Goal: Transaction & Acquisition: Purchase product/service

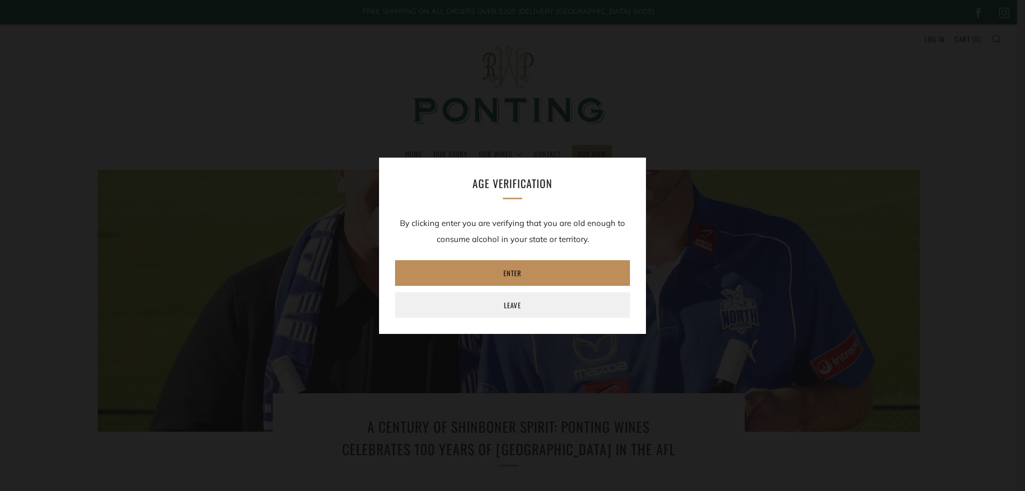
click at [508, 269] on link "Enter" at bounding box center [512, 273] width 235 height 26
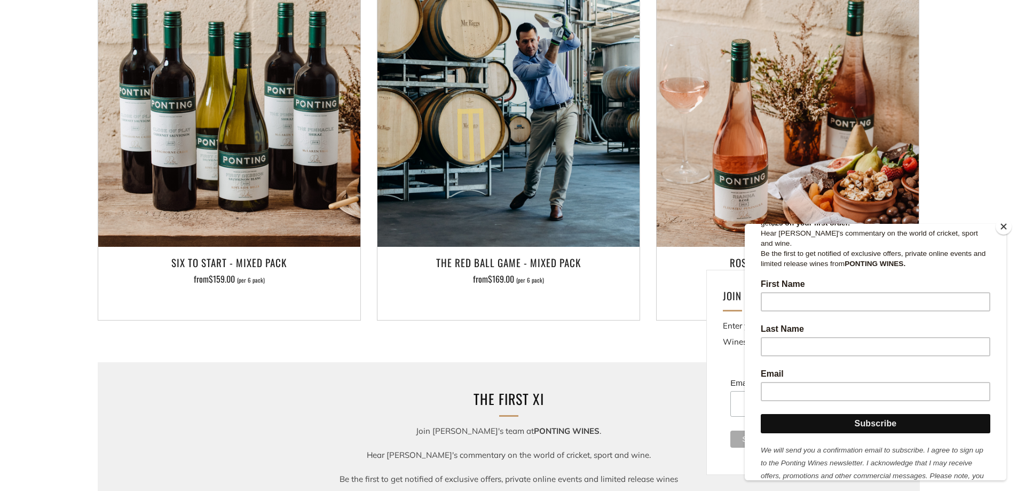
scroll to position [181, 0]
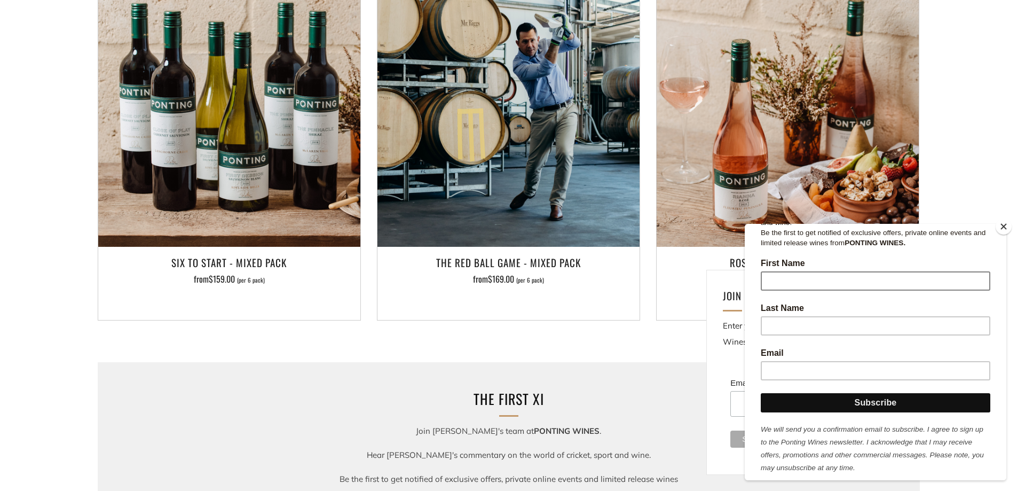
click at [817, 272] on input "First Name" at bounding box center [876, 280] width 230 height 19
type input "Adrian"
type input "PARRY"
type input "a.j.parry@hotmail.com"
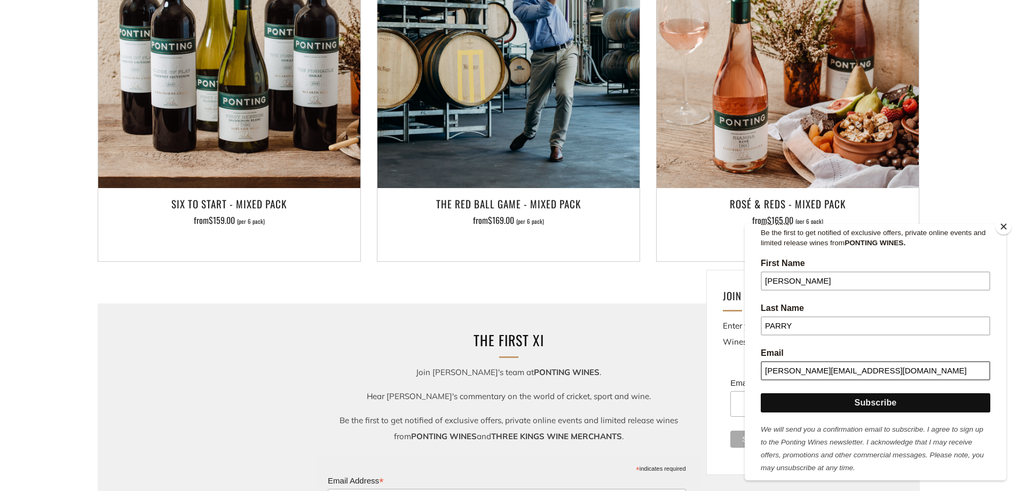
scroll to position [1228, 0]
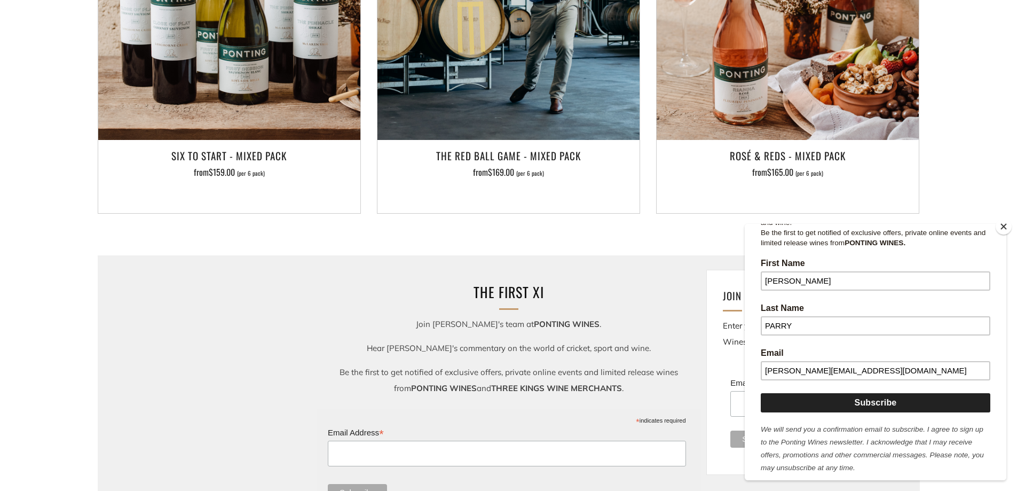
click at [869, 393] on input "Subscribe" at bounding box center [876, 402] width 230 height 19
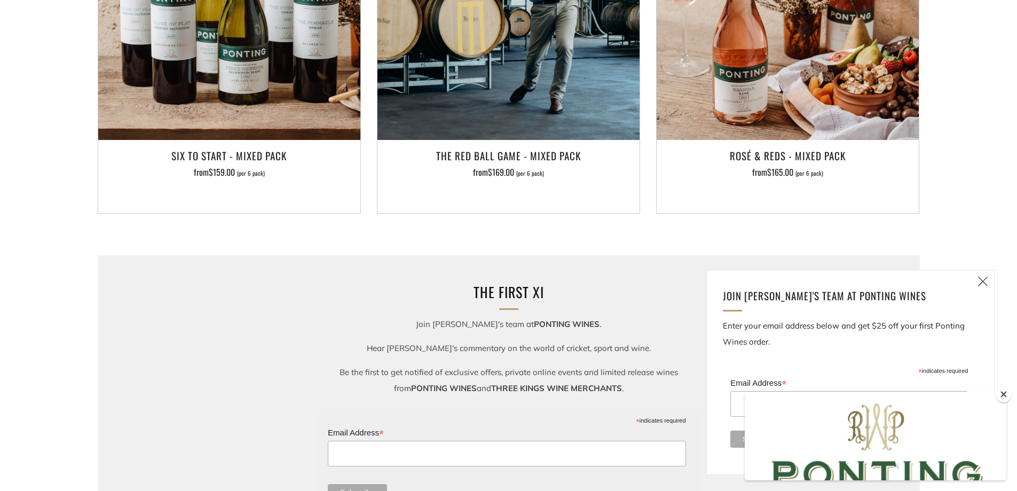
scroll to position [0, 0]
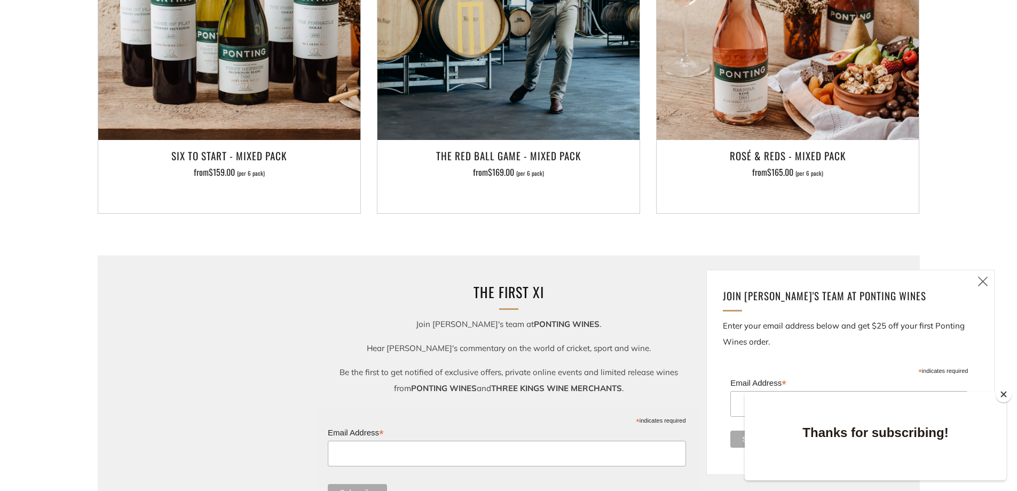
click at [985, 279] on icon at bounding box center [983, 281] width 13 height 13
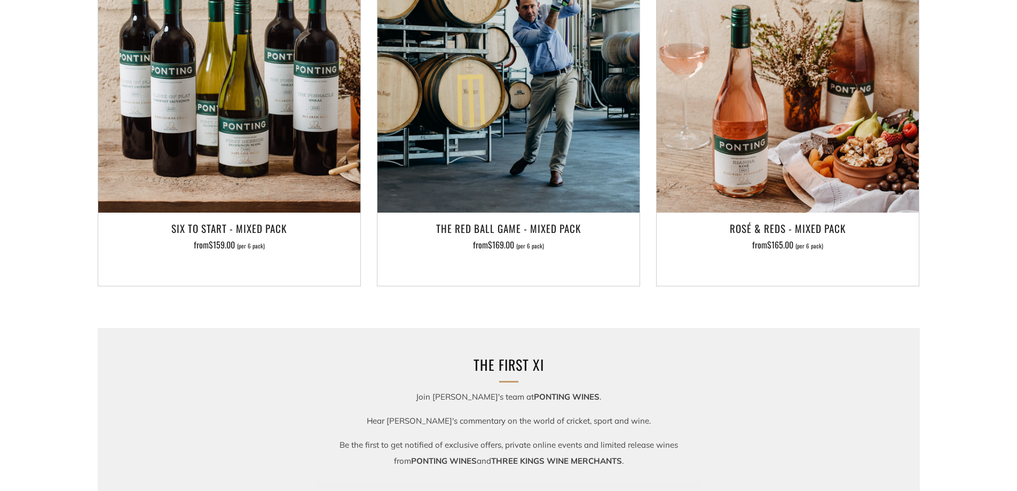
scroll to position [1068, 0]
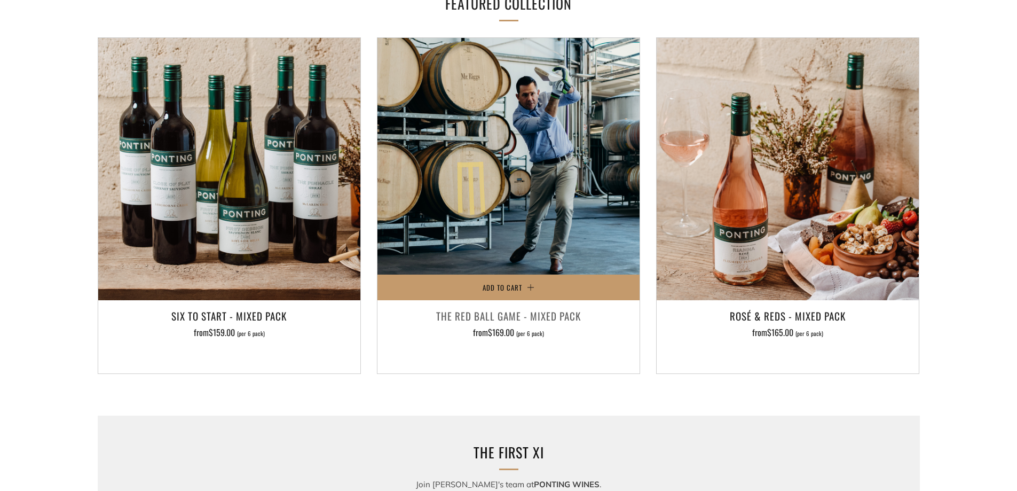
click at [499, 316] on h3 "The Red Ball Game - Mixed Pack" at bounding box center [509, 316] width 252 height 18
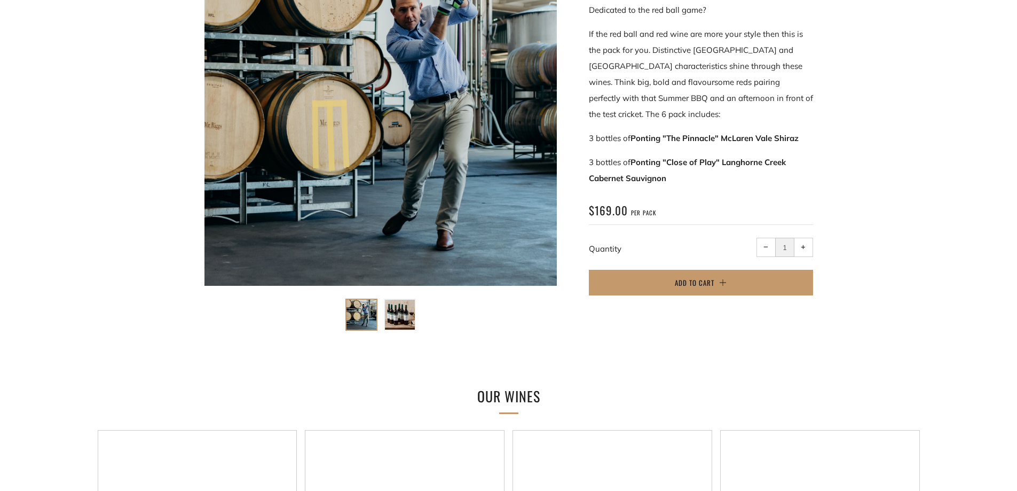
scroll to position [267, 0]
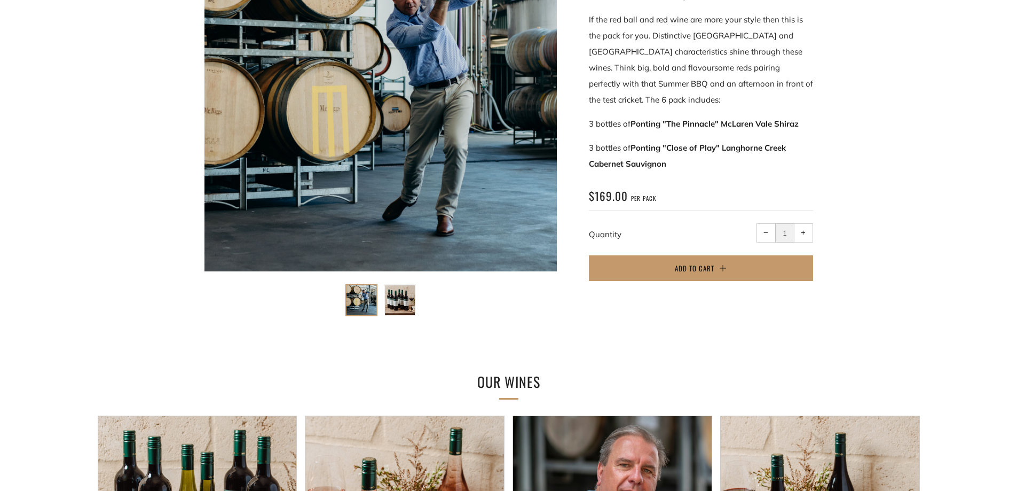
click at [807, 231] on button "+ Increase item quantity by one" at bounding box center [803, 232] width 19 height 19
click at [766, 230] on span "−" at bounding box center [766, 232] width 5 height 5
type input "1"
click at [702, 269] on span "Add to Cart" at bounding box center [695, 268] width 40 height 11
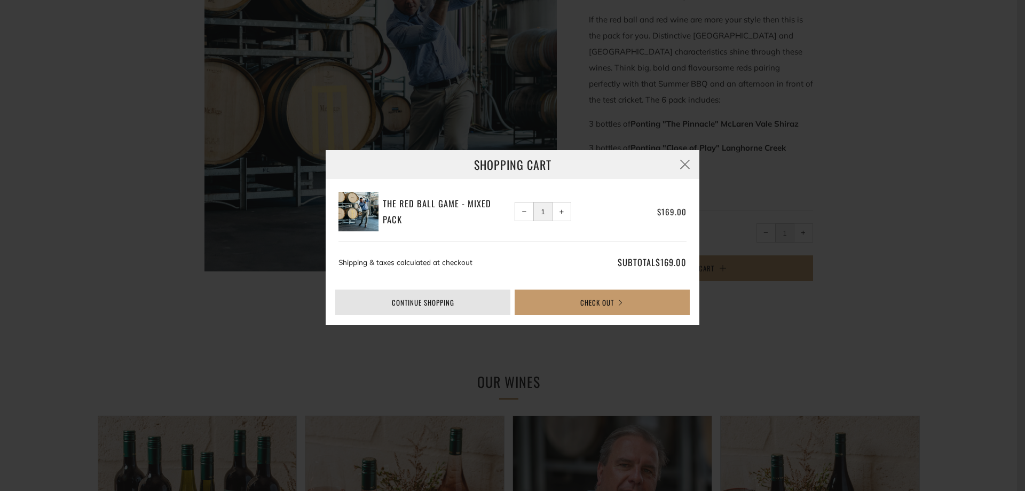
click at [410, 305] on link "Continue shopping" at bounding box center [422, 302] width 175 height 26
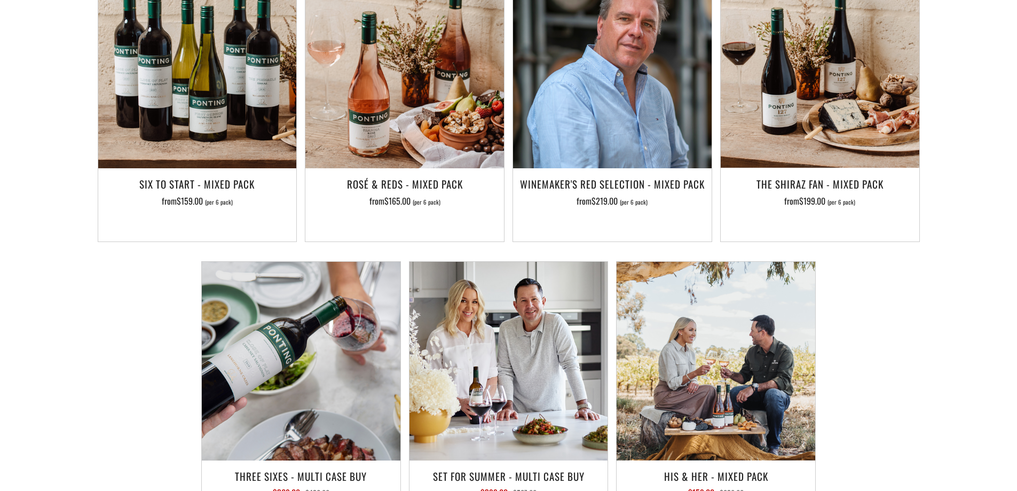
scroll to position [694, 0]
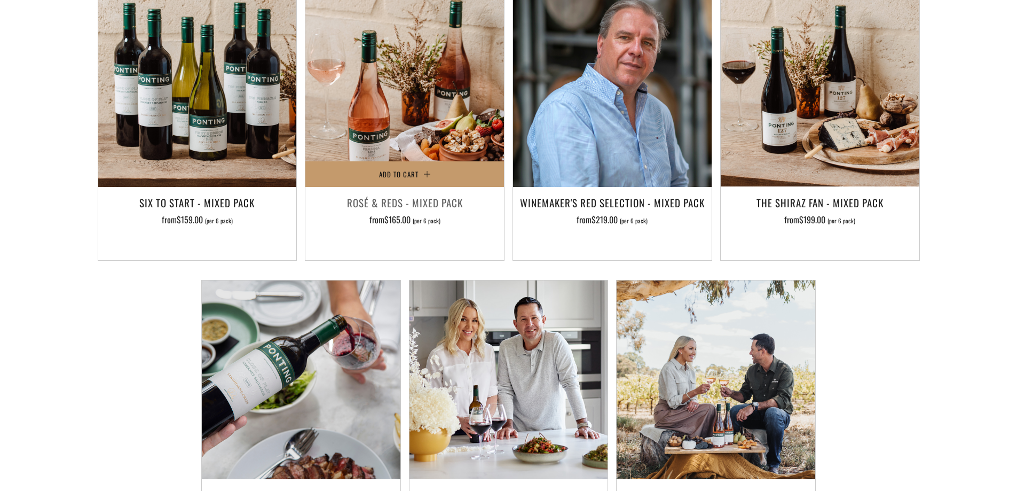
click at [382, 203] on h3 "Rosé & Reds - Mixed Pack" at bounding box center [405, 202] width 188 height 18
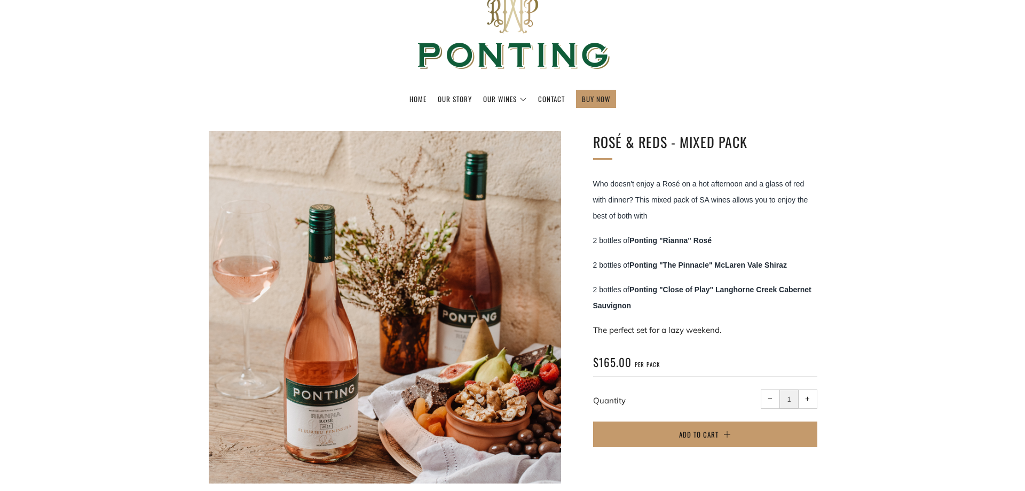
scroll to position [107, 0]
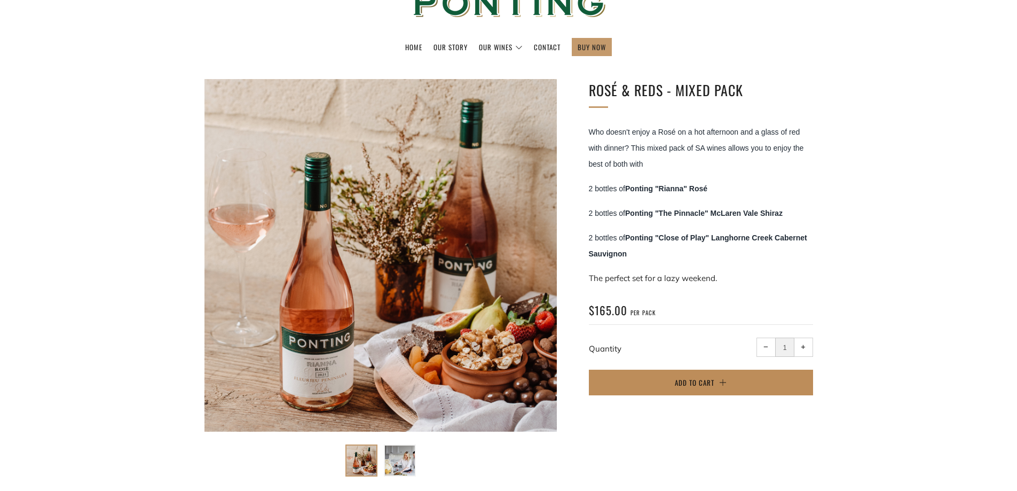
click at [701, 383] on span "Add to Cart" at bounding box center [695, 382] width 40 height 11
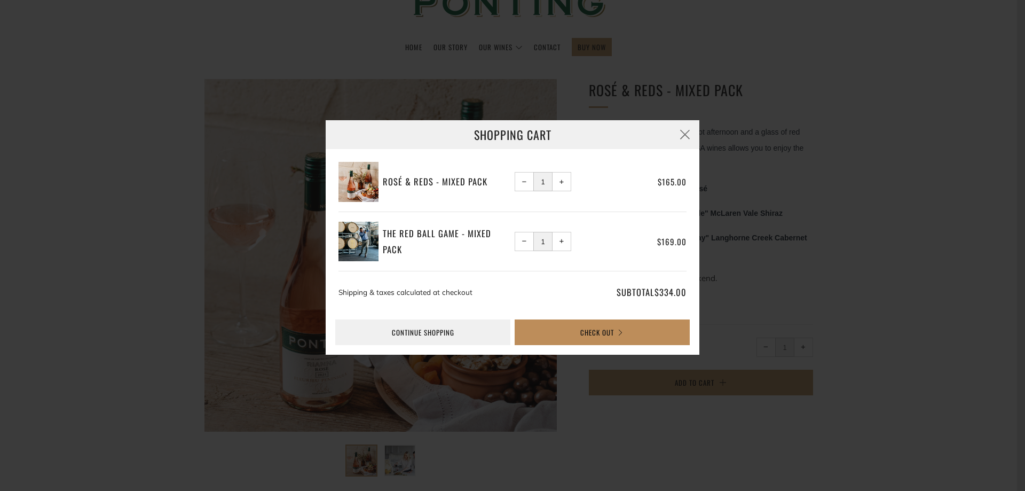
click at [595, 334] on button "Check Out" at bounding box center [602, 332] width 175 height 26
